Goal: Use online tool/utility: Utilize a website feature to perform a specific function

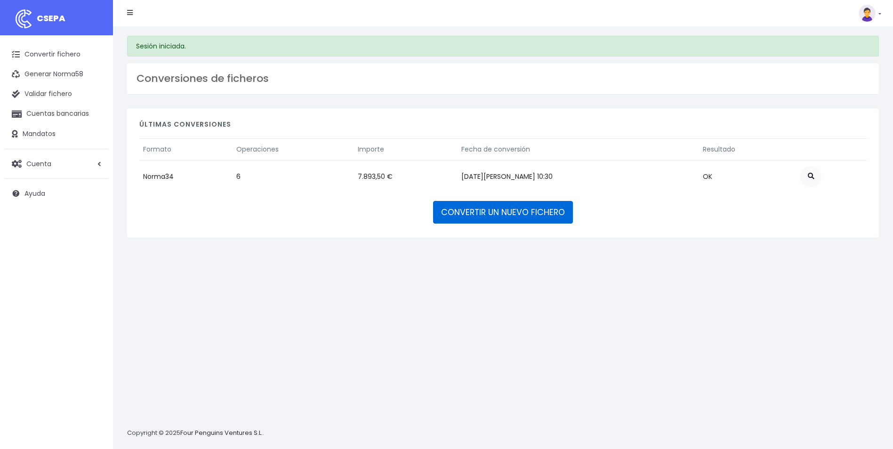
click at [504, 210] on link "CONVERTIR UN NUEVO FICHERO" at bounding box center [503, 212] width 140 height 23
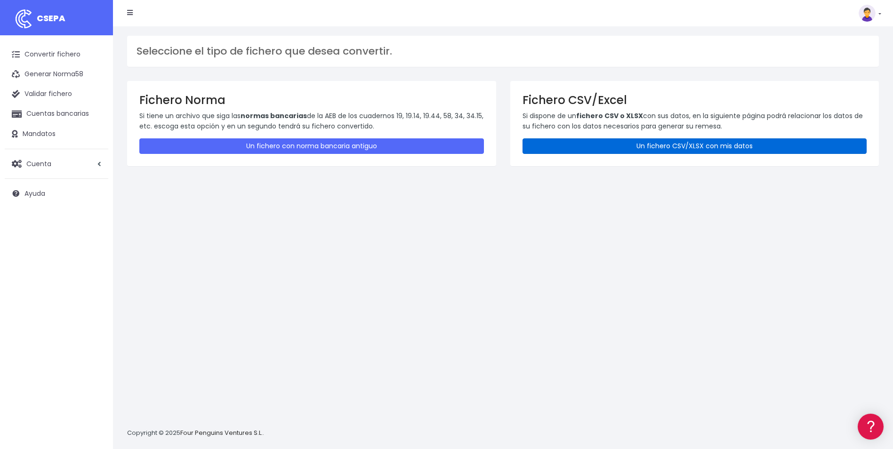
click at [692, 144] on link "Un fichero CSV/XLSX con mis datos" at bounding box center [694, 146] width 344 height 16
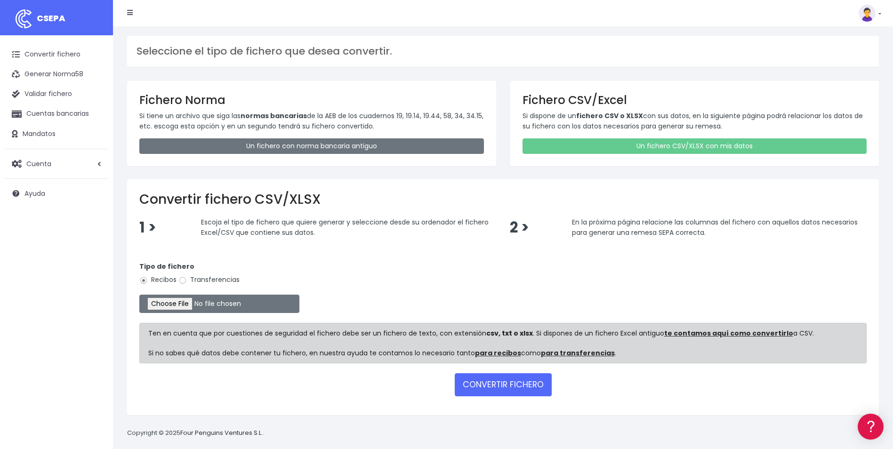
click at [208, 275] on label "Transferencias" at bounding box center [208, 280] width 61 height 10
click at [187, 276] on input "Transferencias" at bounding box center [182, 280] width 8 height 8
radio input "true"
click at [177, 305] on input "file" at bounding box center [219, 304] width 160 height 18
type input "C:\fakepath\DEVOLUCIONES SOC 0538 IMPORTE 58851.35eur.csv"
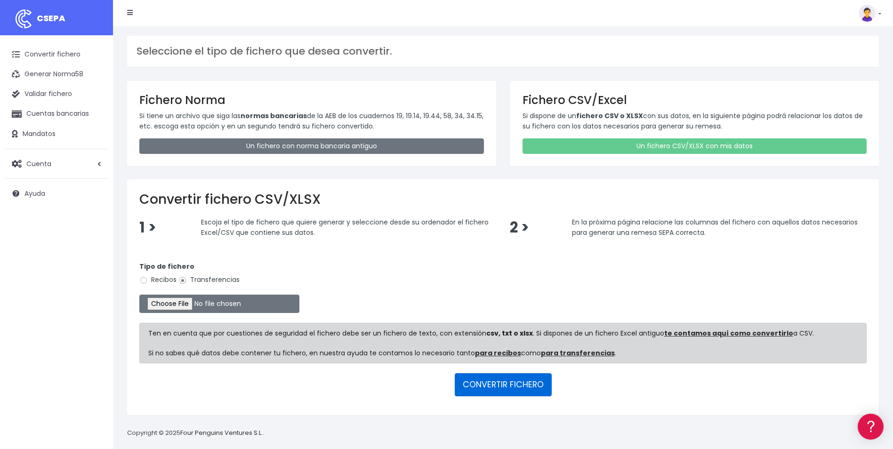
click at [517, 386] on button "CONVERTIR FICHERO" at bounding box center [503, 384] width 97 height 23
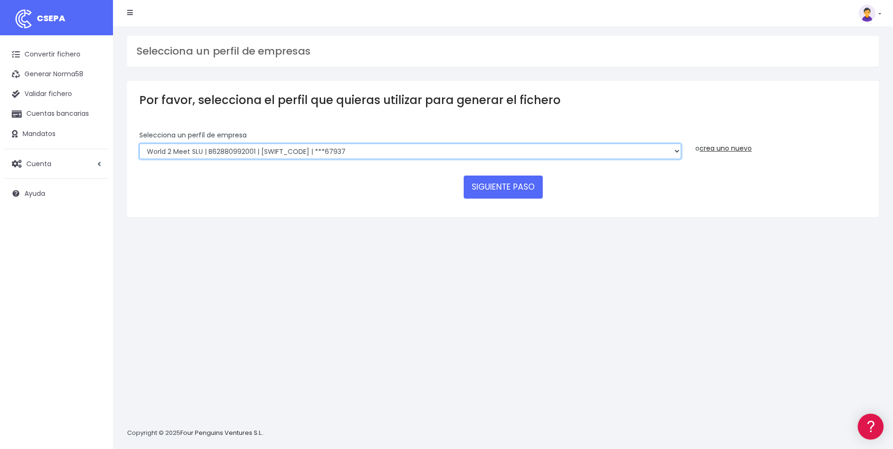
click at [244, 145] on select "WORLD2MEET,S.L.U | b62880992 | BSABESBBXXX | ***97721 World 2 Meet SLU | B62880…" at bounding box center [410, 152] width 542 height 16
select select "2123"
click at [139, 144] on select "WORLD2MEET,S.L.U | b62880992 | BSABESBBXXX | ***97721 World 2 Meet SLU | B62880…" at bounding box center [410, 152] width 542 height 16
click at [502, 190] on button "SIGUIENTE PASO" at bounding box center [503, 187] width 79 height 23
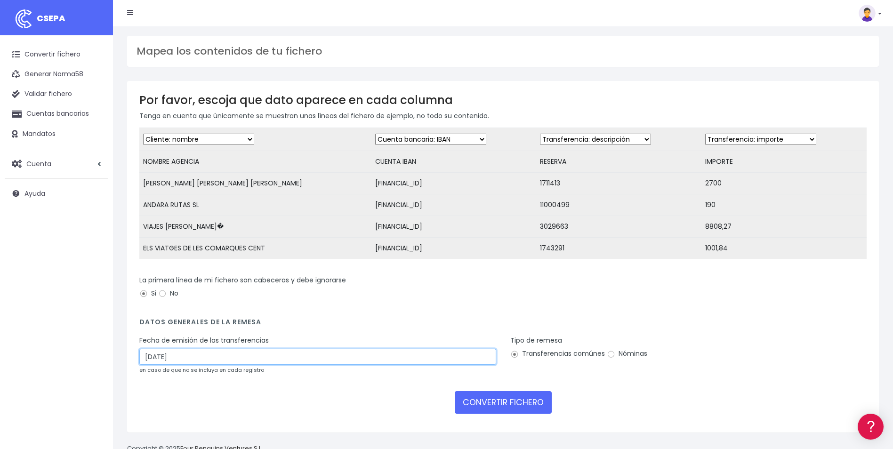
click at [164, 365] on input "22/08/2025" at bounding box center [317, 357] width 357 height 16
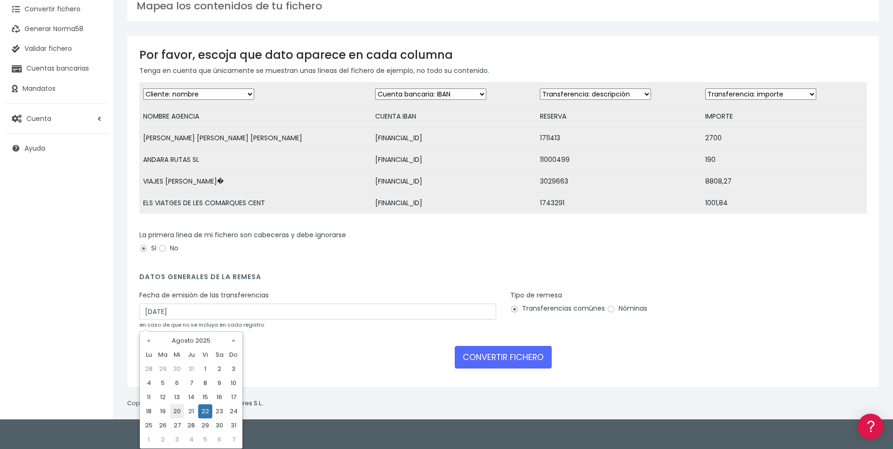
click at [178, 409] on td "20" at bounding box center [177, 411] width 14 height 14
type input "[DATE]"
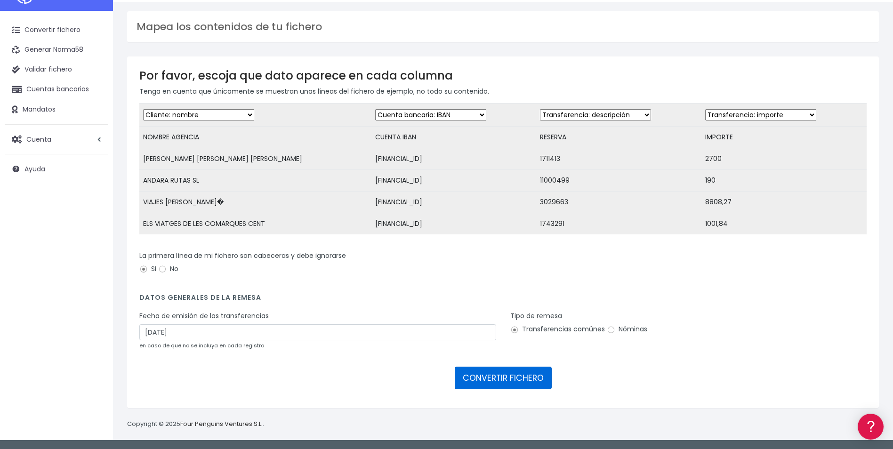
click at [503, 381] on button "CONVERTIR FICHERO" at bounding box center [503, 378] width 97 height 23
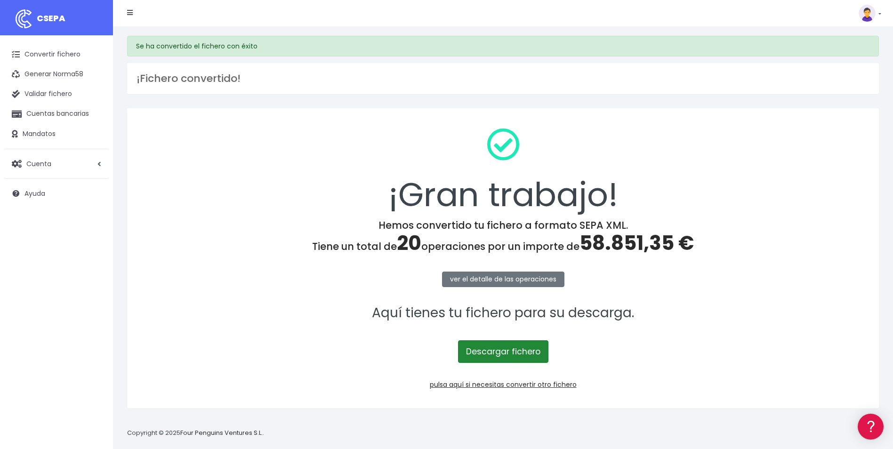
click at [499, 353] on link "Descargar fichero" at bounding box center [503, 351] width 90 height 23
click at [63, 51] on link "Convertir fichero" at bounding box center [57, 55] width 104 height 20
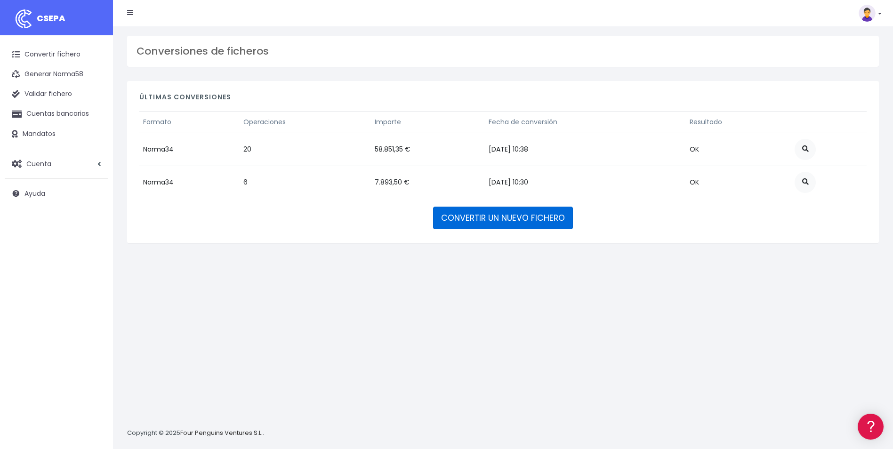
click at [540, 224] on link "CONVERTIR UN NUEVO FICHERO" at bounding box center [503, 218] width 140 height 23
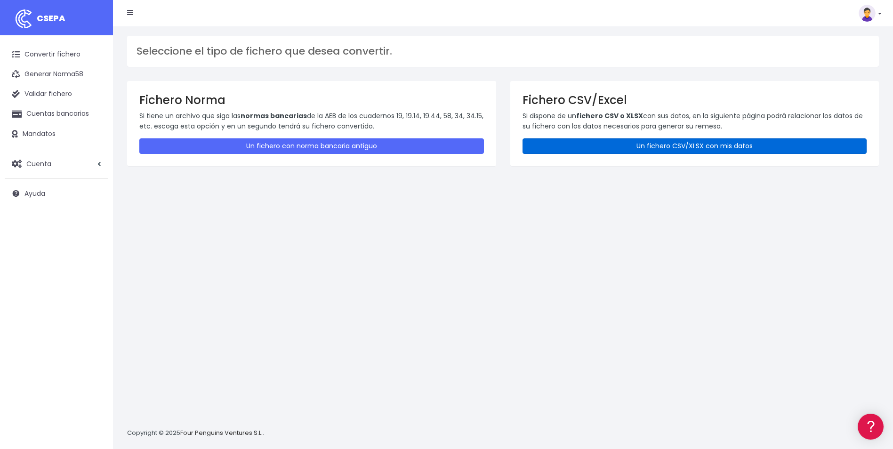
click at [651, 145] on link "Un fichero CSV/XLSX con mis datos" at bounding box center [694, 146] width 344 height 16
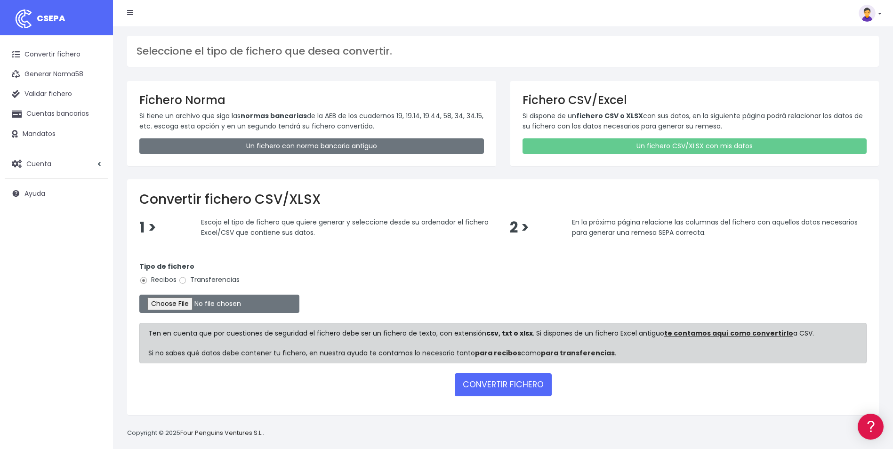
click at [225, 281] on label "Transferencias" at bounding box center [208, 280] width 61 height 10
click at [187, 281] on input "Transferencias" at bounding box center [182, 280] width 8 height 8
radio input "true"
click at [187, 301] on input "file" at bounding box center [219, 304] width 160 height 18
type input "C:\fakepath\DEVOLUCIONES SOC 0552 IMPORTE 782.41eur.csv"
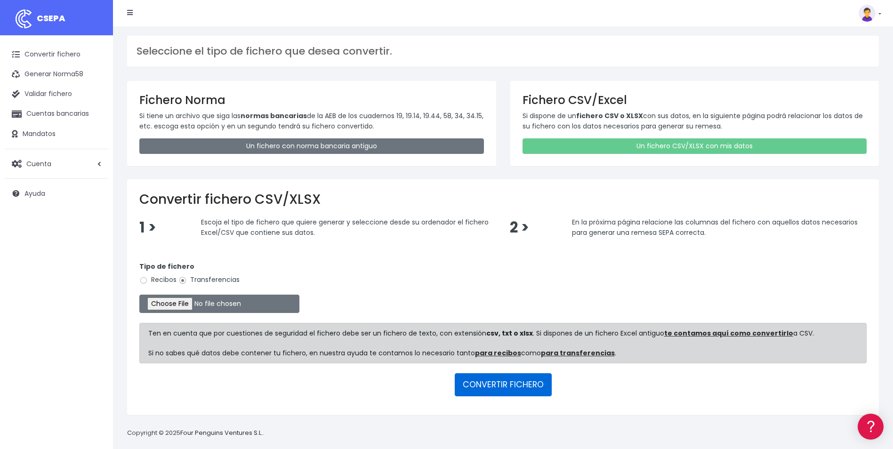
click at [509, 389] on button "CONVERTIR FICHERO" at bounding box center [503, 384] width 97 height 23
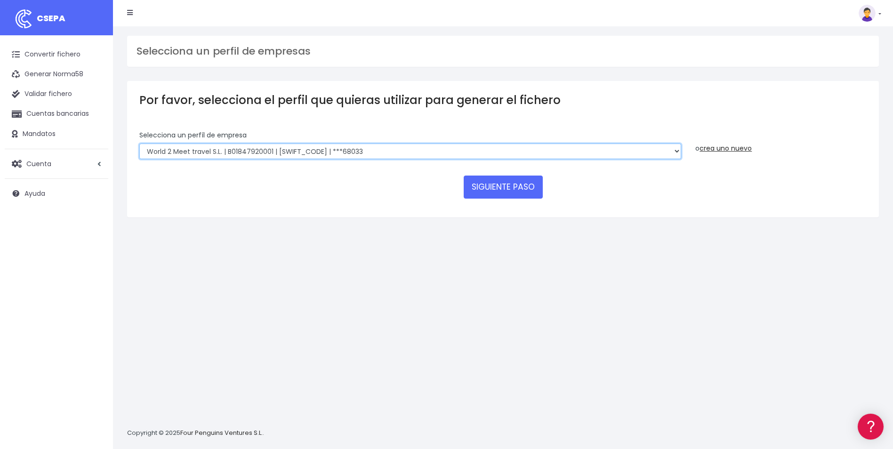
drag, startPoint x: 367, startPoint y: 147, endPoint x: 361, endPoint y: 153, distance: 8.3
click at [367, 147] on select "WORLD2MEET,S.L.U | b62880992 | BSABESBBXXX | ***97721 World 2 Meet SLU | B62880…" at bounding box center [410, 152] width 542 height 16
select select "1726"
click at [139, 144] on select "WORLD2MEET,S.L.U | b62880992 | BSABESBBXXX | ***97721 World 2 Meet SLU | B62880…" at bounding box center [410, 152] width 542 height 16
click at [498, 184] on button "SIGUIENTE PASO" at bounding box center [503, 187] width 79 height 23
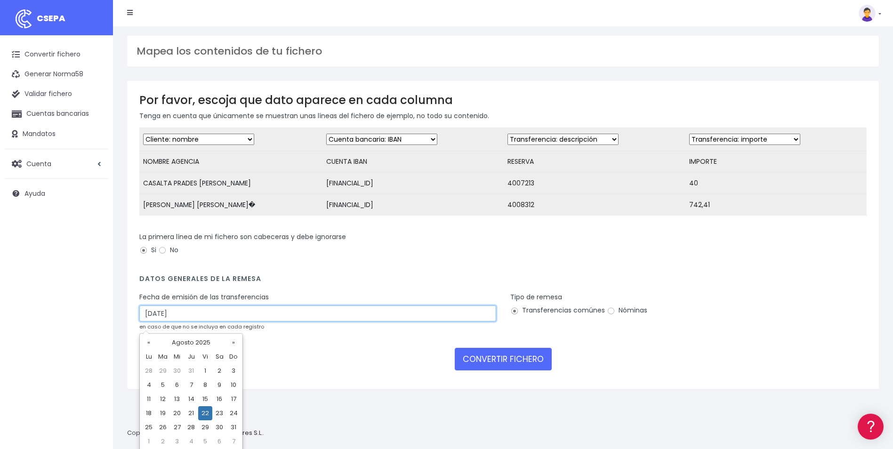
click at [168, 315] on input "[DATE]" at bounding box center [317, 313] width 357 height 16
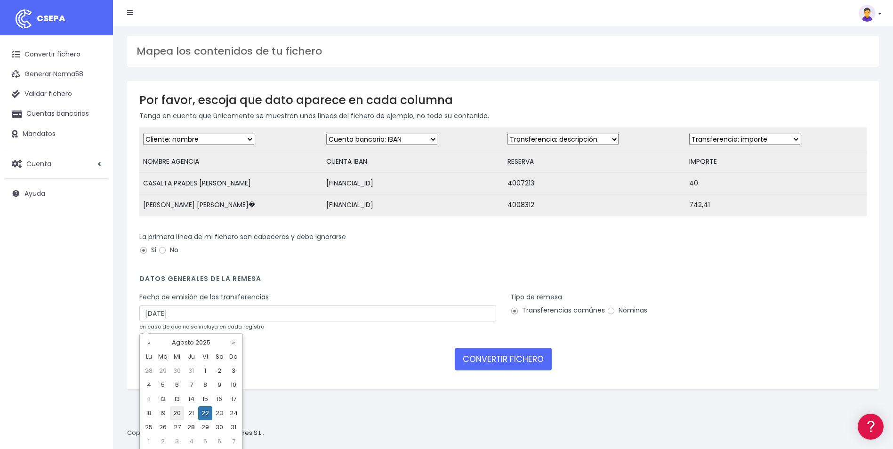
click at [176, 411] on td "20" at bounding box center [177, 413] width 14 height 14
type input "[DATE]"
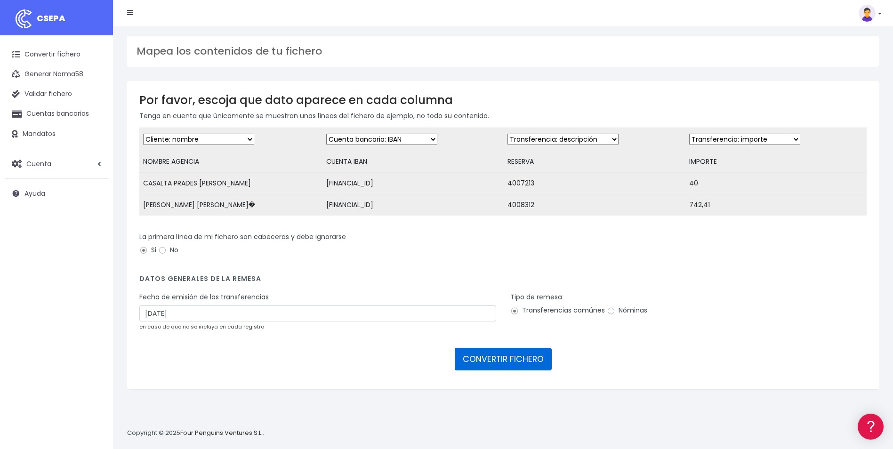
click at [494, 368] on button "CONVERTIR FICHERO" at bounding box center [503, 359] width 97 height 23
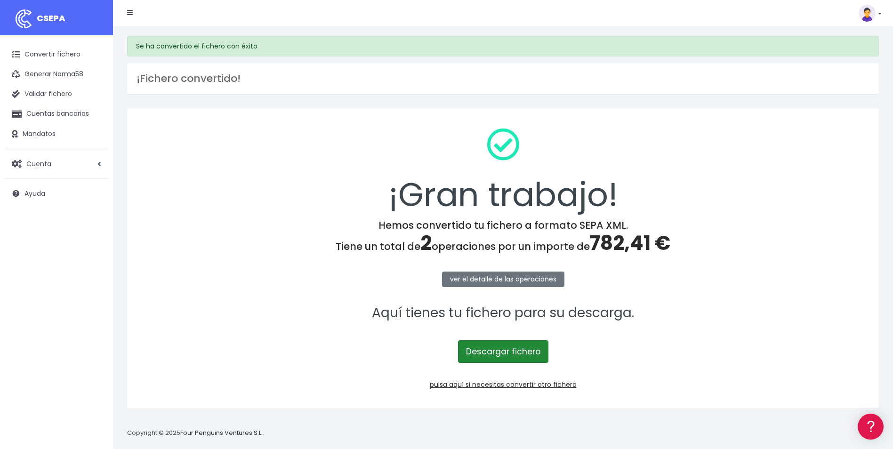
click at [502, 351] on link "Descargar fichero" at bounding box center [503, 351] width 90 height 23
click at [50, 54] on link "Convertir fichero" at bounding box center [57, 55] width 104 height 20
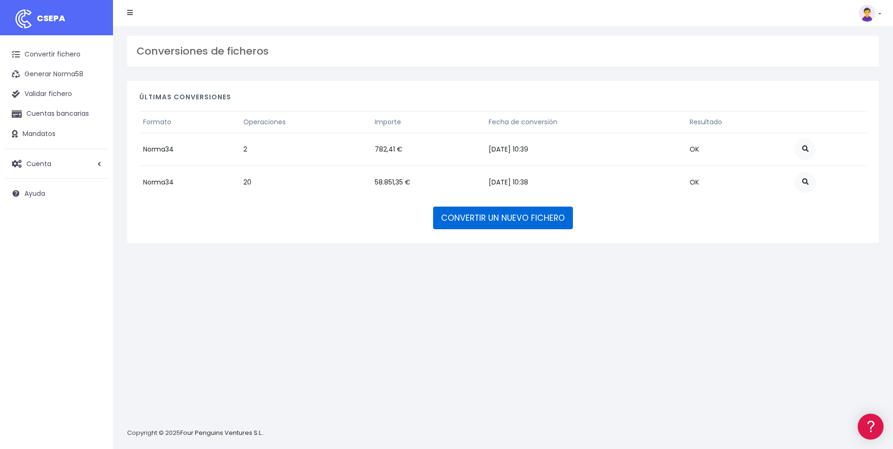
click at [517, 214] on link "CONVERTIR UN NUEVO FICHERO" at bounding box center [503, 218] width 140 height 23
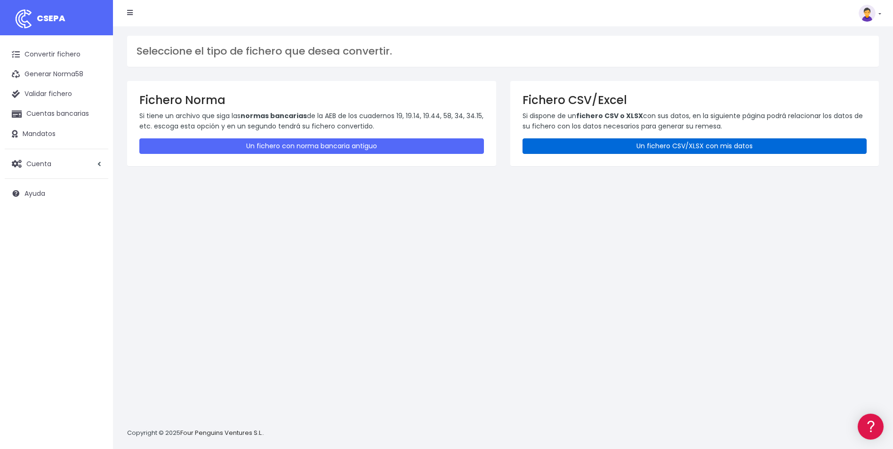
click at [666, 146] on link "Un fichero CSV/XLSX con mis datos" at bounding box center [694, 146] width 344 height 16
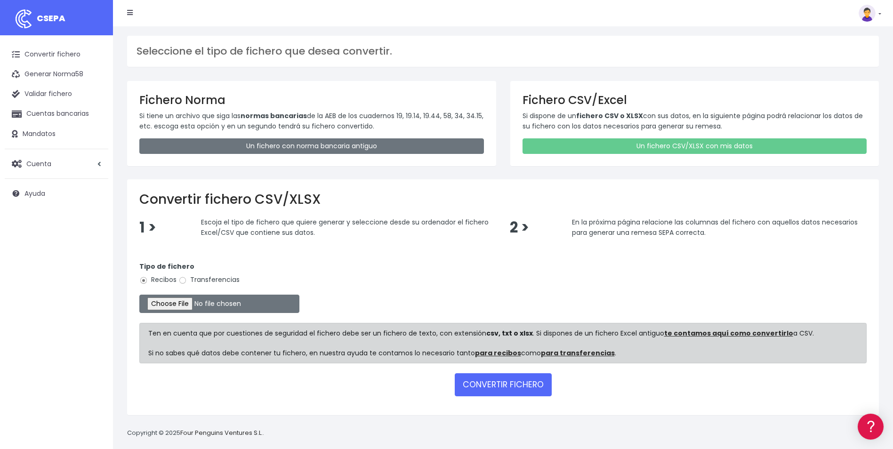
click at [195, 280] on label "Transferencias" at bounding box center [208, 280] width 61 height 10
click at [187, 280] on input "Transferencias" at bounding box center [182, 280] width 8 height 8
radio input "true"
click at [177, 302] on input "file" at bounding box center [219, 304] width 160 height 18
type input "C:\fakepath\DEVOLUCIONES SOC 0540 15930.57eur.csv"
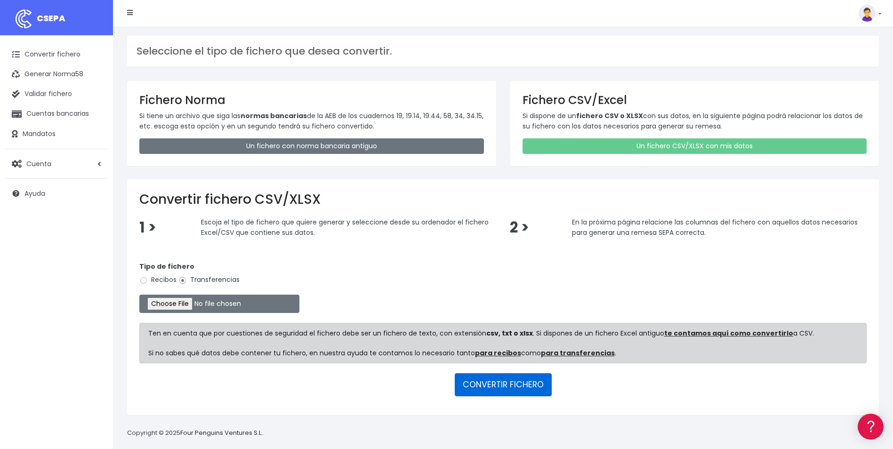
click at [527, 391] on button "CONVERTIR FICHERO" at bounding box center [503, 384] width 97 height 23
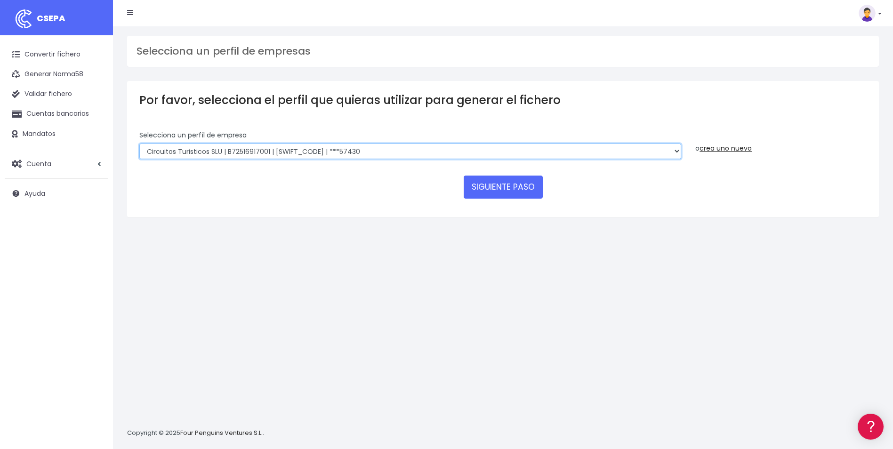
click at [386, 152] on select "WORLD2MEET,S.L.U | b62880992 | [SWIFT_CODE] | ***97721 World 2 Meet SLU | B6288…" at bounding box center [410, 152] width 542 height 16
select select "1301"
click at [139, 144] on select "WORLD2MEET,S.L.U | b62880992 | BSABESBBXXX | ***97721 World 2 Meet SLU | B62880…" at bounding box center [410, 152] width 542 height 16
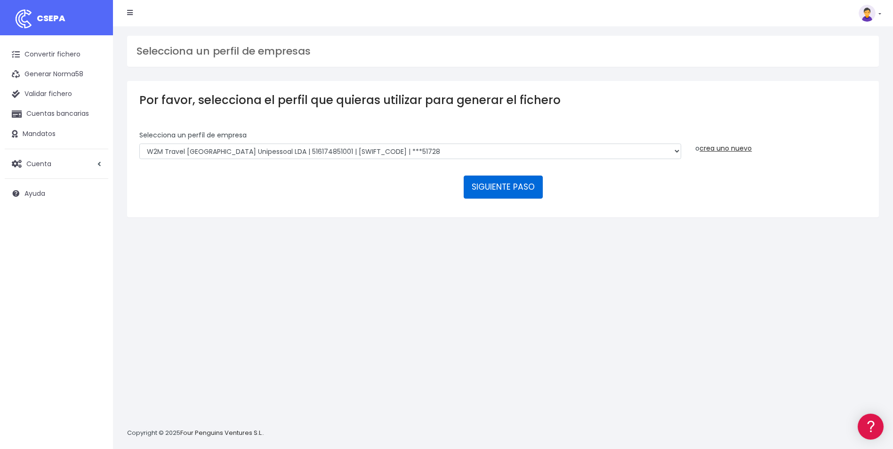
click at [492, 191] on button "SIGUIENTE PASO" at bounding box center [503, 187] width 79 height 23
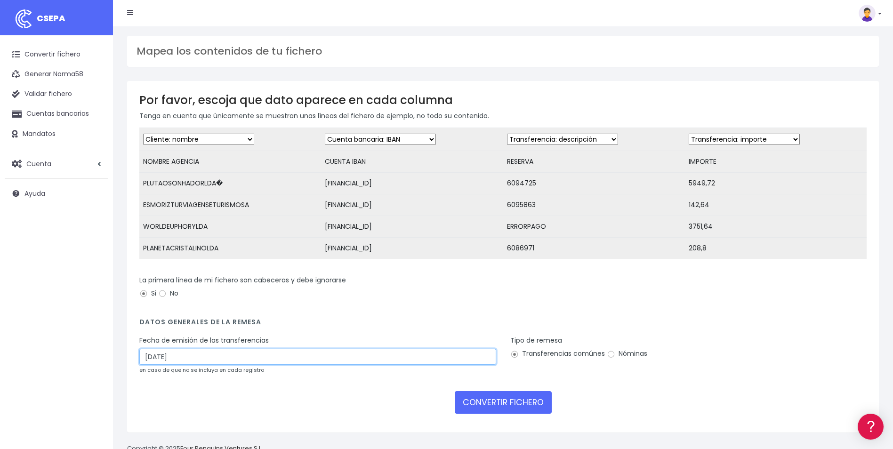
click at [212, 365] on input "22/08/2025" at bounding box center [317, 357] width 357 height 16
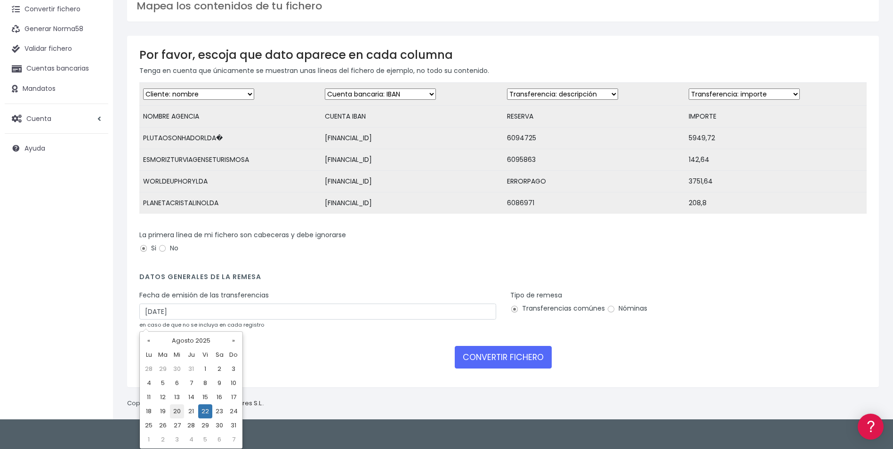
click at [176, 412] on td "20" at bounding box center [177, 411] width 14 height 14
type input "20/08/2025"
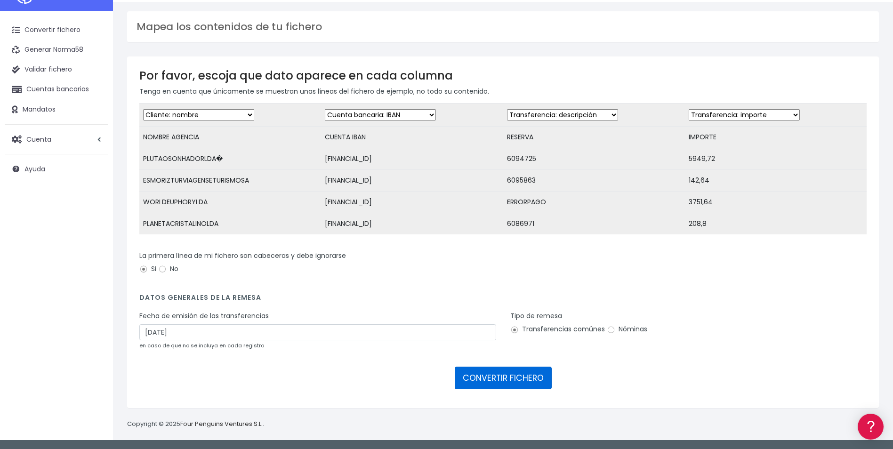
click at [535, 374] on button "CONVERTIR FICHERO" at bounding box center [503, 378] width 97 height 23
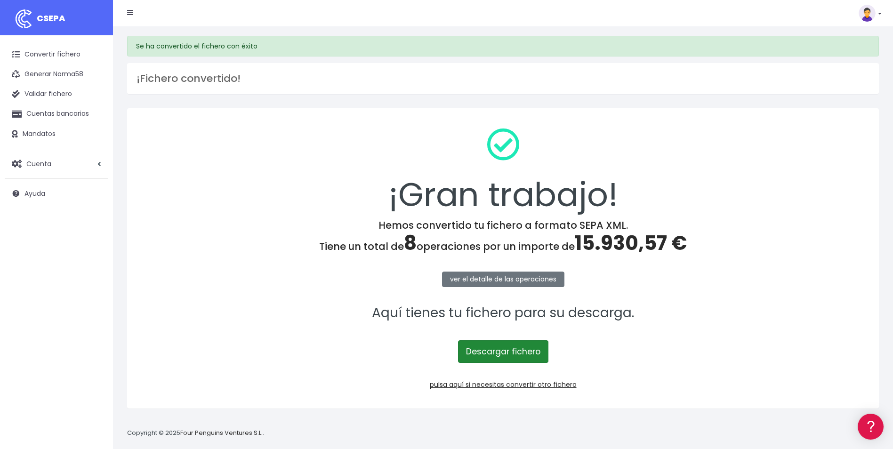
click at [512, 350] on link "Descargar fichero" at bounding box center [503, 351] width 90 height 23
